Goal: Find specific page/section: Find specific page/section

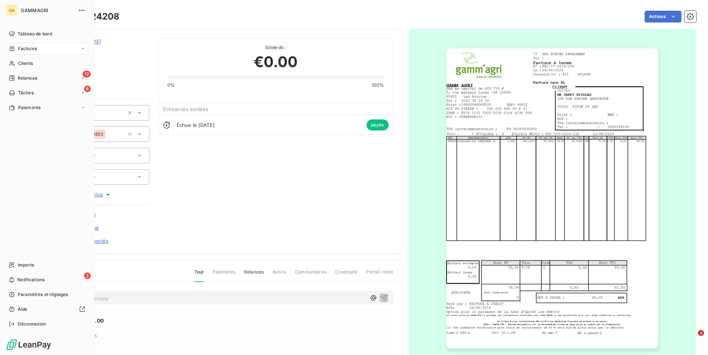
click at [26, 51] on span "Factures" at bounding box center [27, 48] width 19 height 7
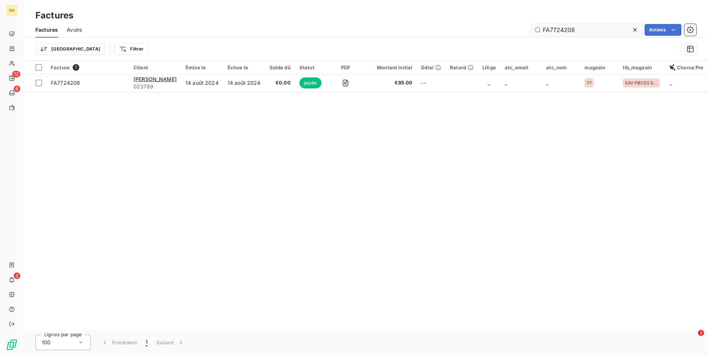
drag, startPoint x: 587, startPoint y: 29, endPoint x: 476, endPoint y: 26, distance: 111.4
click at [531, 26] on input "FA7724208" at bounding box center [586, 30] width 111 height 12
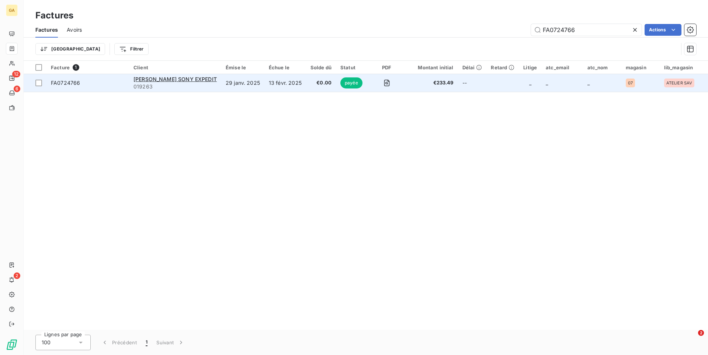
type input "FA0724766"
click at [264, 87] on td "13 févr. 2025" at bounding box center [285, 83] width 42 height 18
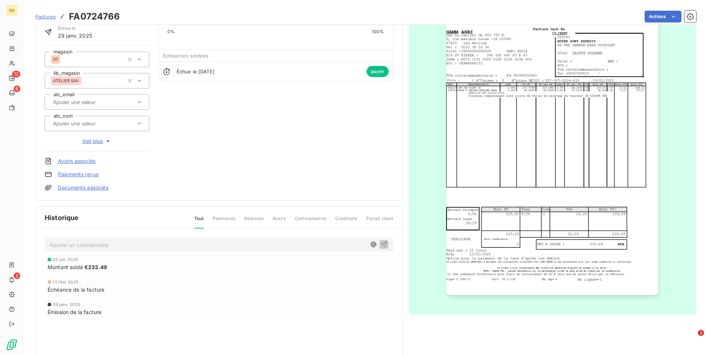
scroll to position [76, 0]
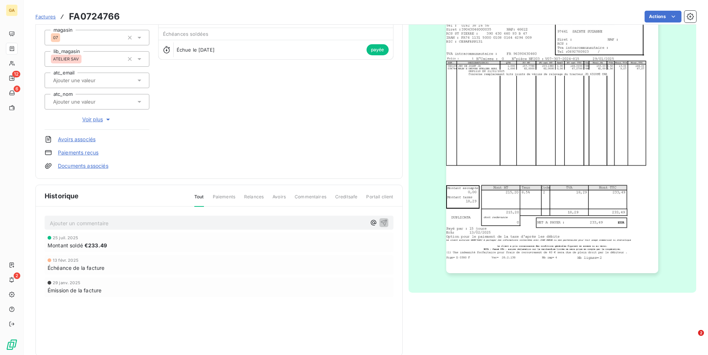
click at [46, 19] on span "Factures" at bounding box center [45, 17] width 20 height 6
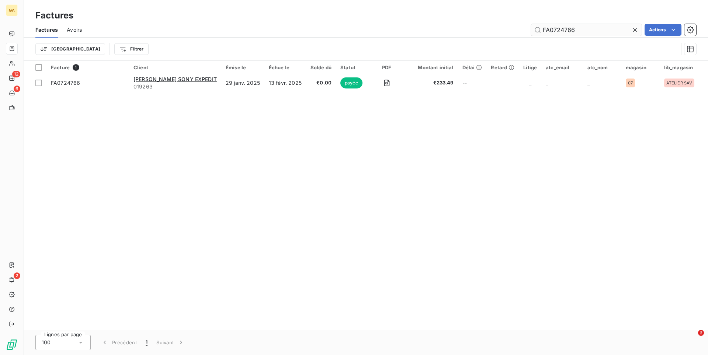
drag, startPoint x: 581, startPoint y: 26, endPoint x: 530, endPoint y: 25, distance: 51.2
click at [531, 25] on input "FA0724766" at bounding box center [586, 30] width 111 height 12
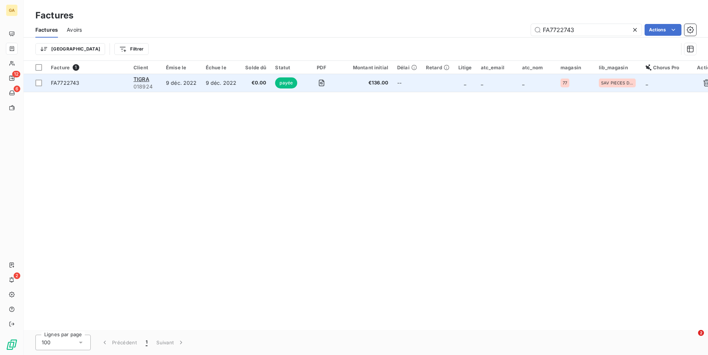
type input "FA7722743"
click at [344, 83] on span "€136.00" at bounding box center [366, 82] width 44 height 7
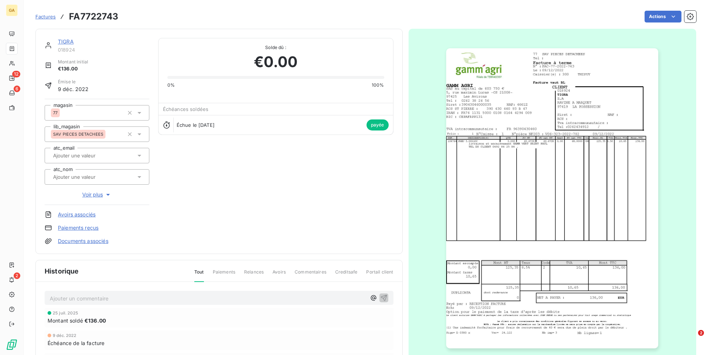
click at [51, 18] on span "Factures" at bounding box center [45, 17] width 20 height 6
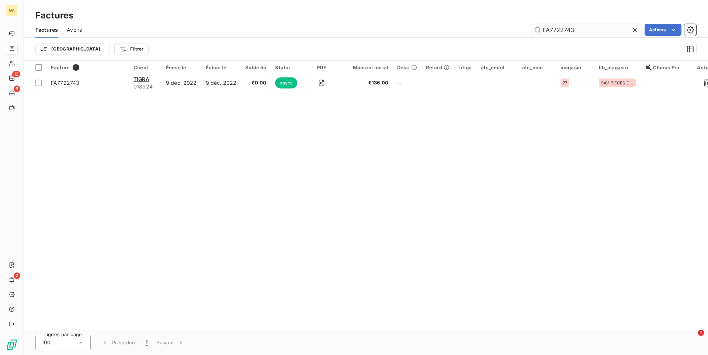
drag, startPoint x: 572, startPoint y: 28, endPoint x: 518, endPoint y: 31, distance: 54.3
click at [531, 31] on input "FA7722743" at bounding box center [586, 30] width 111 height 12
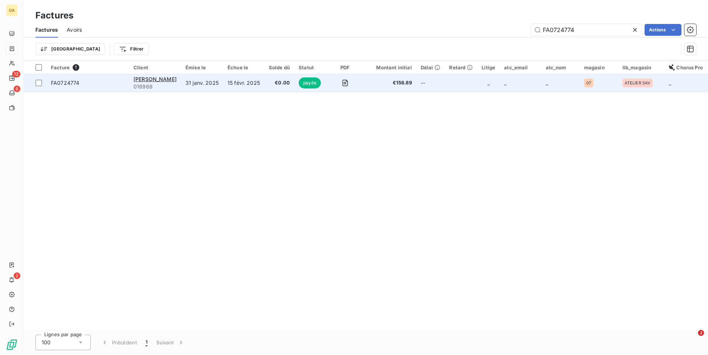
type input "FA0724774"
click at [197, 89] on td "31 janv. 2025" at bounding box center [202, 83] width 42 height 18
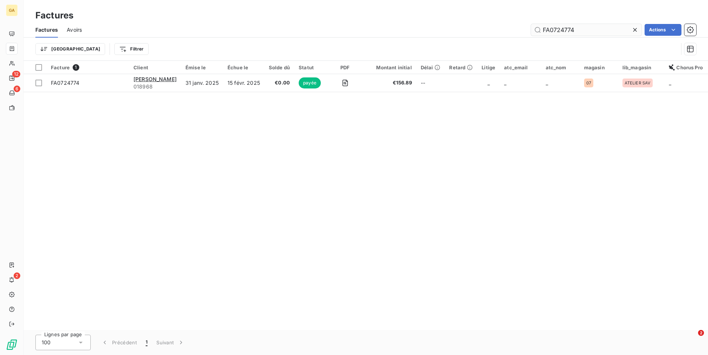
click at [570, 28] on input "FA0724774" at bounding box center [586, 30] width 111 height 12
drag, startPoint x: 575, startPoint y: 30, endPoint x: 504, endPoint y: 34, distance: 70.5
click at [531, 34] on input "FA0724774" at bounding box center [586, 30] width 111 height 12
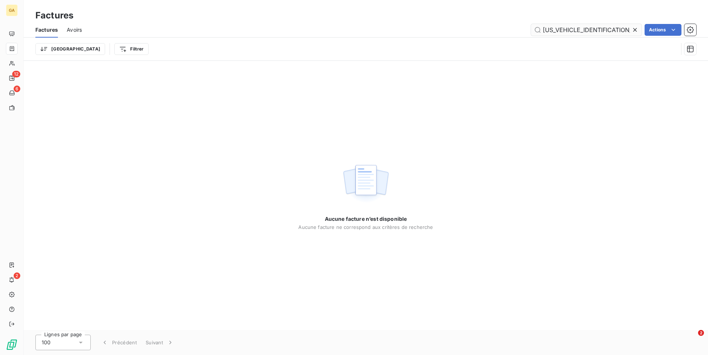
drag, startPoint x: 603, startPoint y: 30, endPoint x: 506, endPoint y: 32, distance: 97.3
click at [531, 32] on input "[US_VEHICLE_IDENTIFICATION_NUMBER]" at bounding box center [586, 30] width 111 height 12
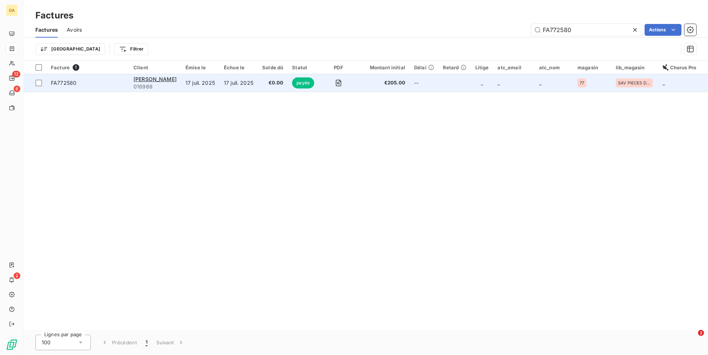
type input "FA772580"
click at [119, 85] on span "FA772580" at bounding box center [88, 82] width 74 height 7
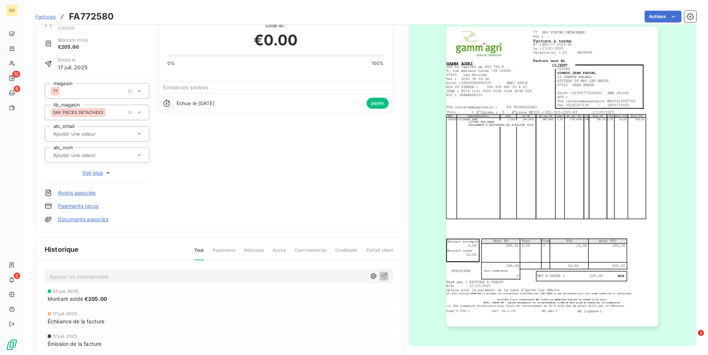
scroll to position [0, 0]
